Goal: Check status: Check status

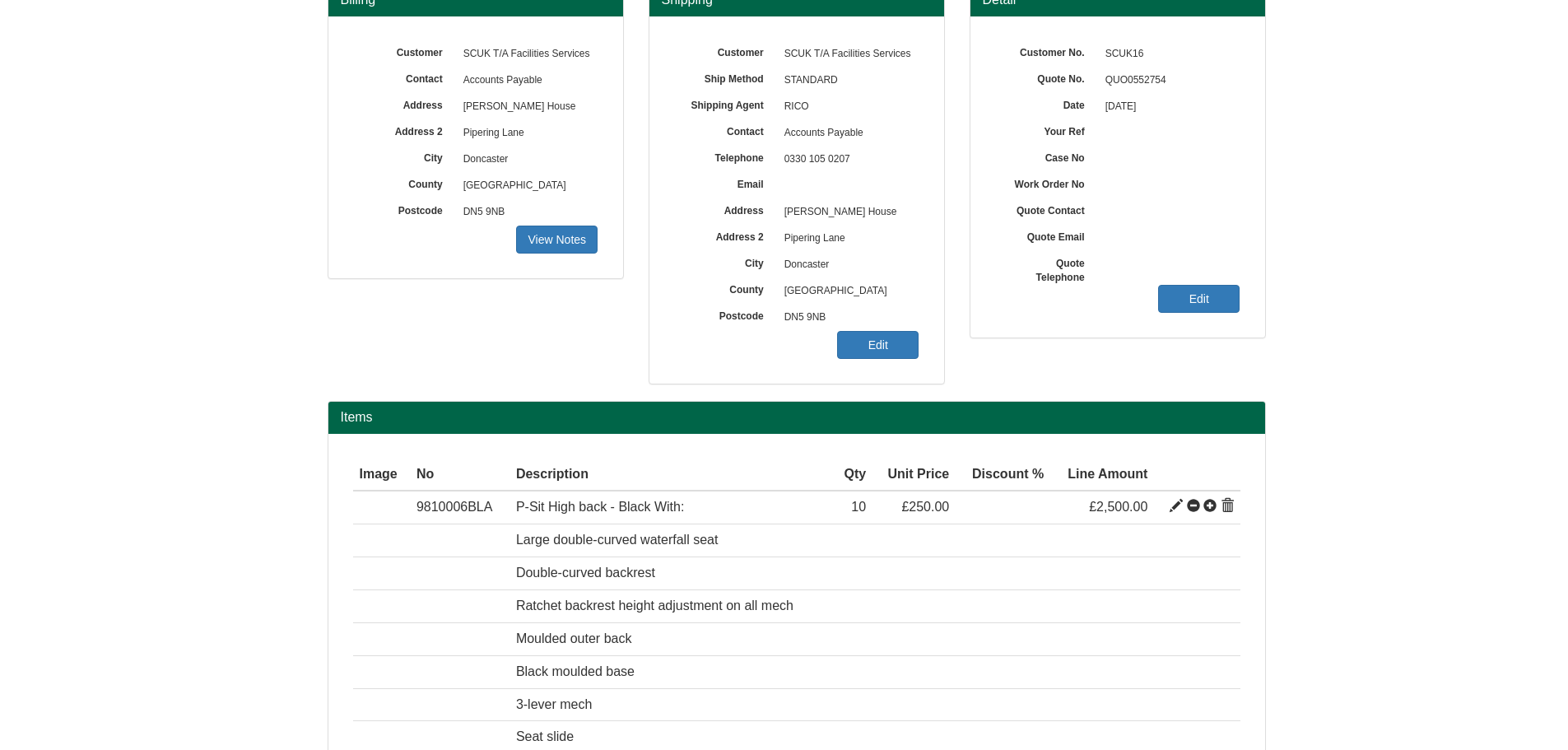
scroll to position [82, 0]
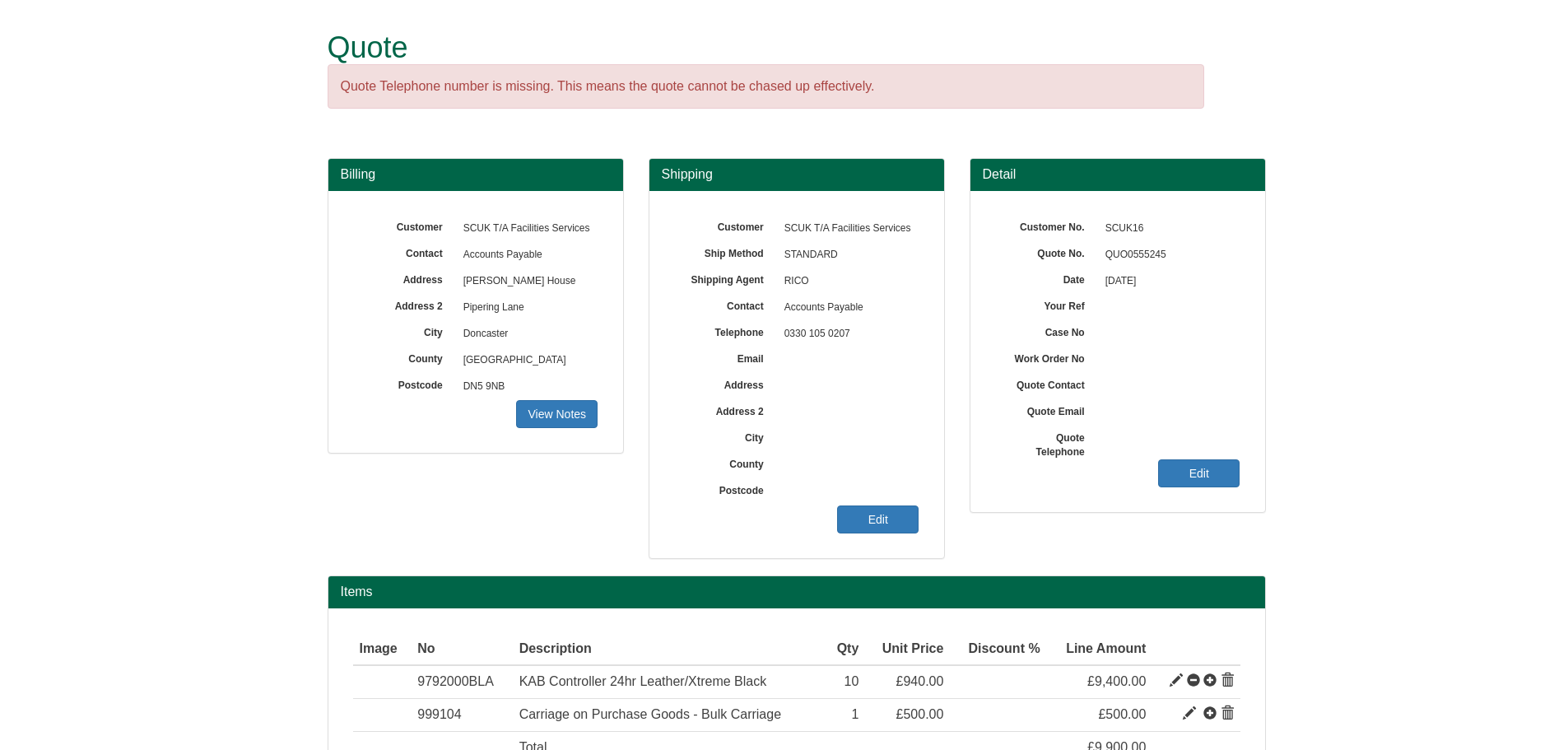
scroll to position [118, 0]
